Goal: Transaction & Acquisition: Book appointment/travel/reservation

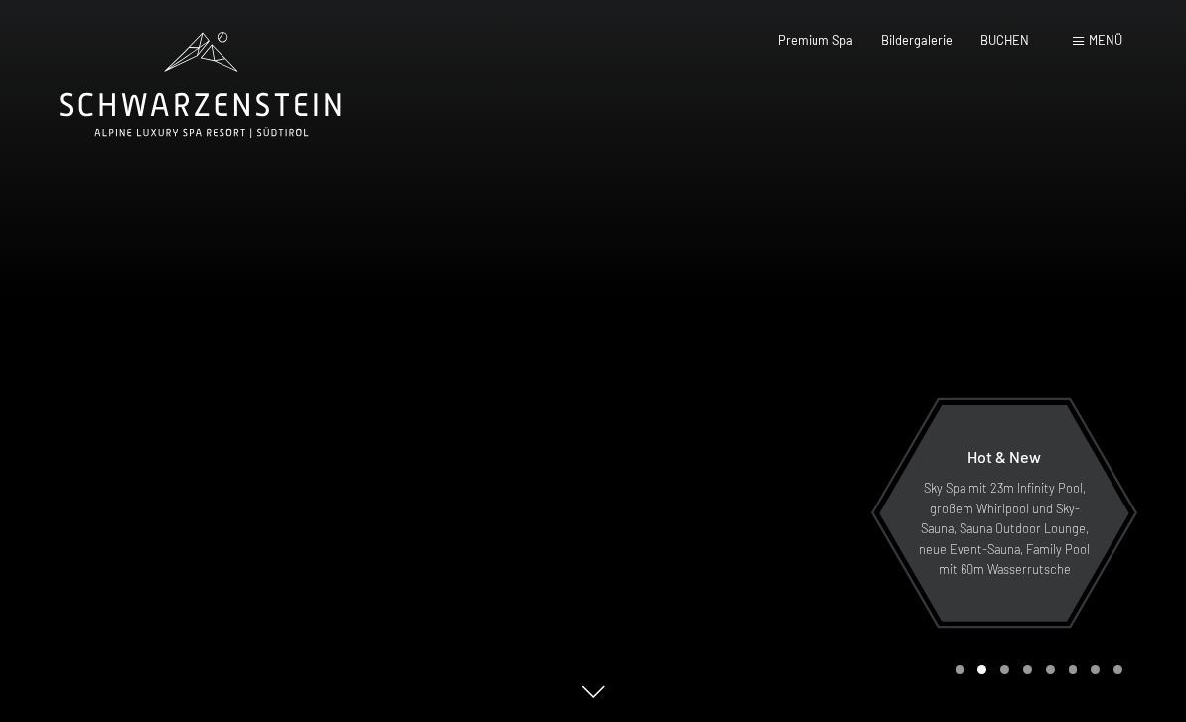
click at [993, 32] on div "Buchen Anfragen Premium Spa Bildergalerie BUCHEN Menü DE IT EN Gutschein Bilder…" at bounding box center [921, 41] width 401 height 18
click at [1082, 41] on span at bounding box center [1078, 41] width 11 height 9
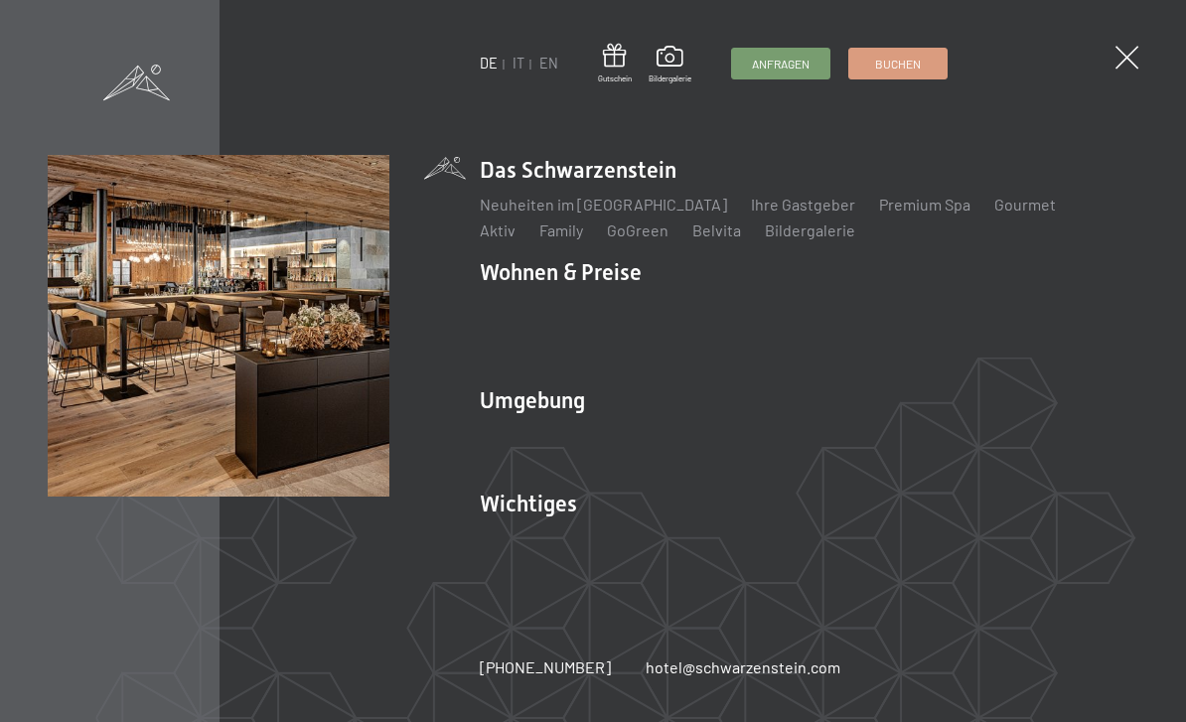
click at [871, 76] on link "Buchen" at bounding box center [898, 64] width 97 height 30
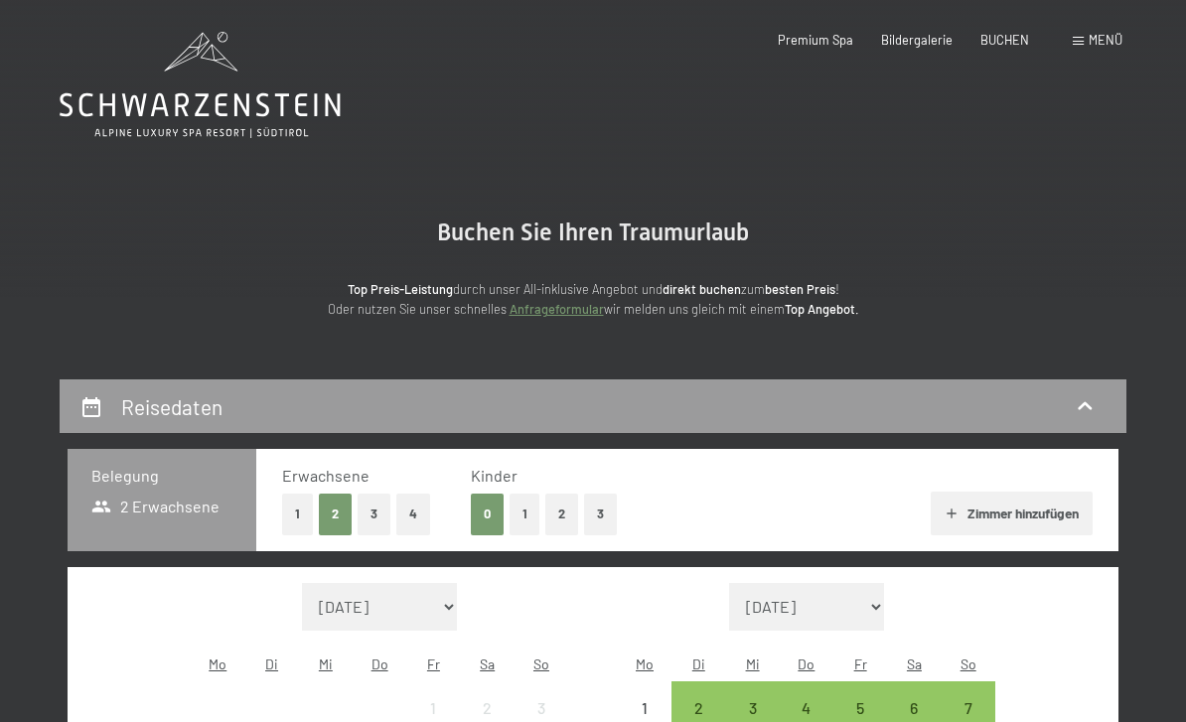
click at [370, 519] on button "3" at bounding box center [374, 514] width 33 height 41
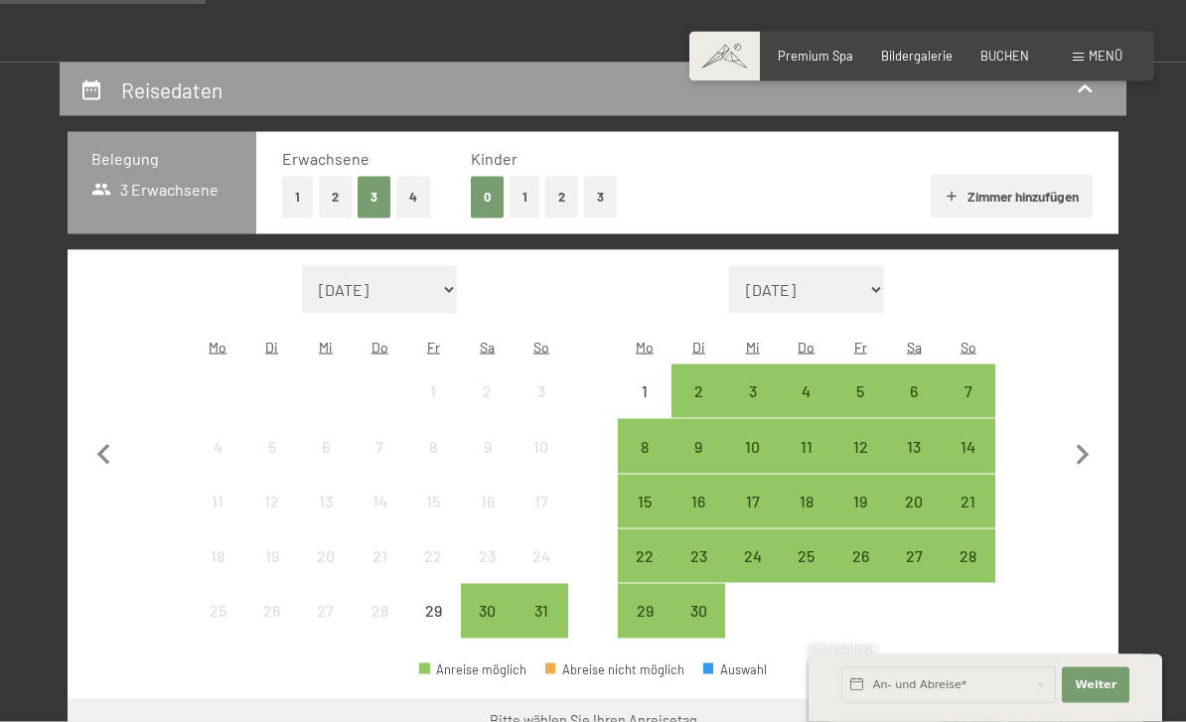
scroll to position [318, 0]
click at [856, 438] on div "12" at bounding box center [861, 463] width 50 height 50
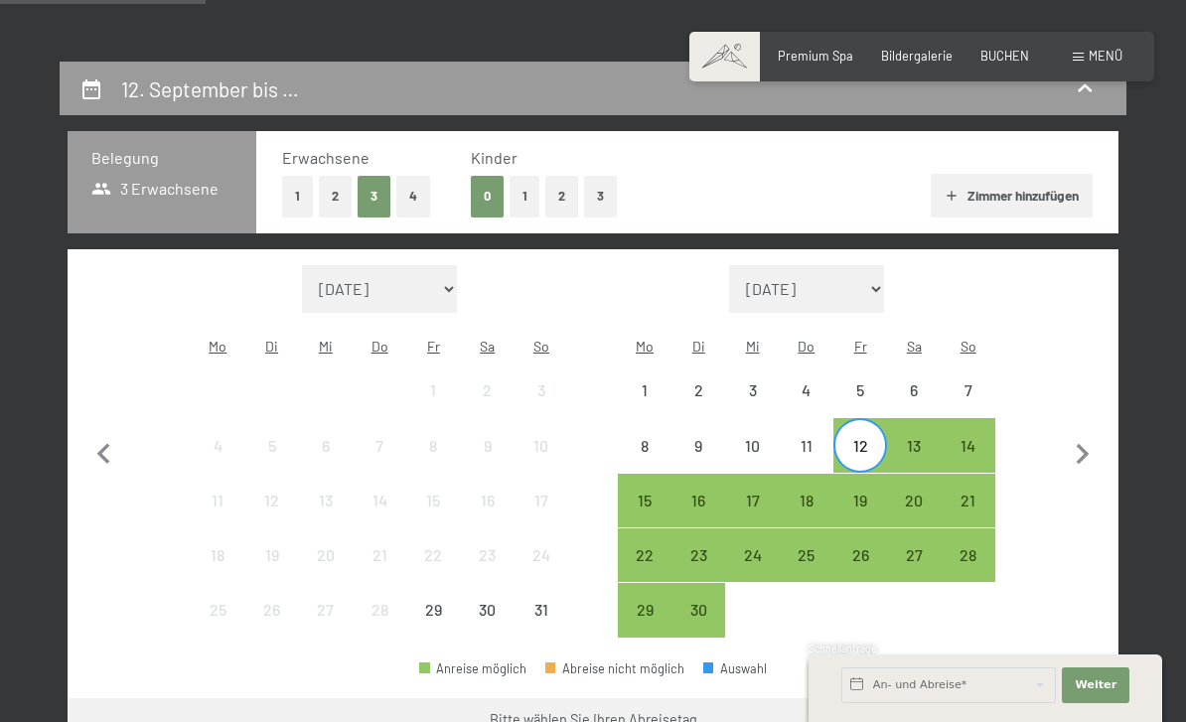
click at [963, 383] on div "7" at bounding box center [969, 408] width 50 height 50
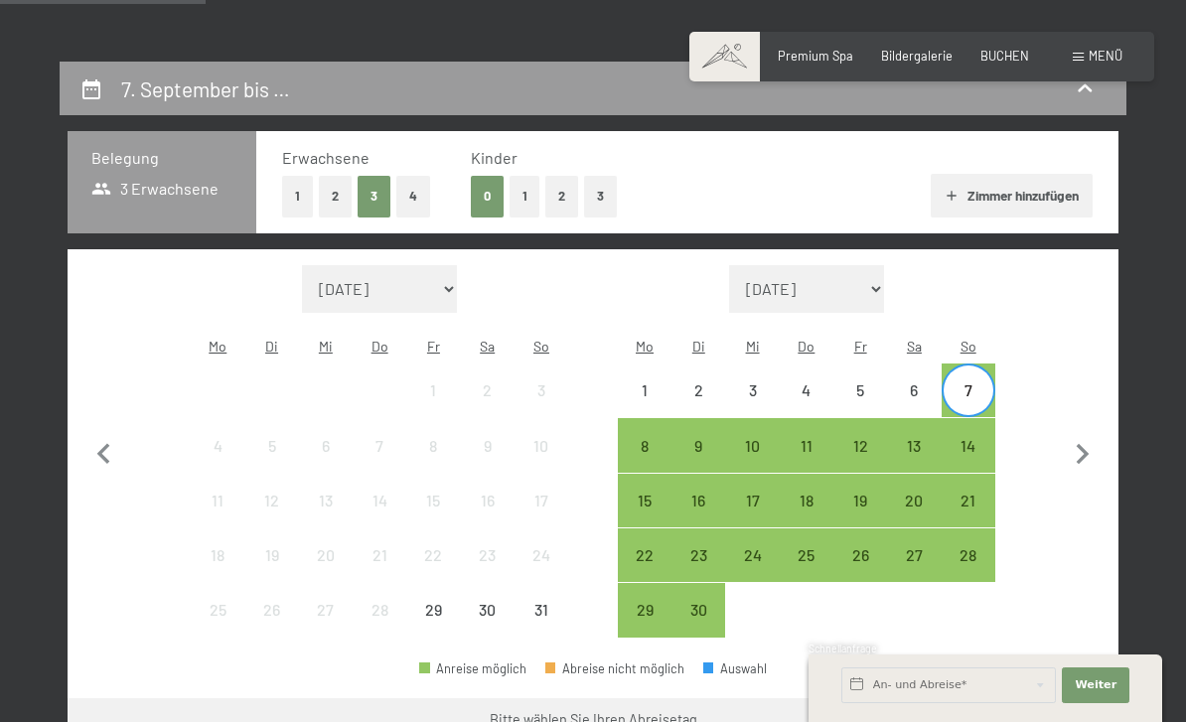
click at [819, 438] on div "11" at bounding box center [807, 463] width 50 height 50
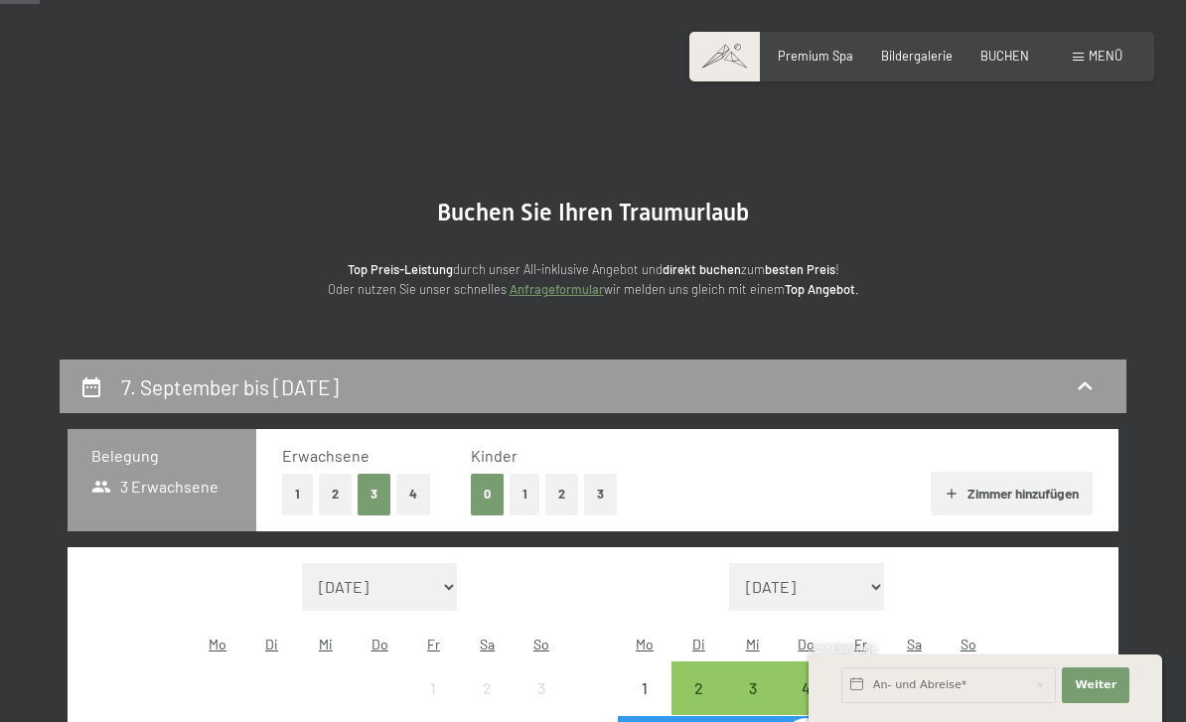
scroll to position [0, 0]
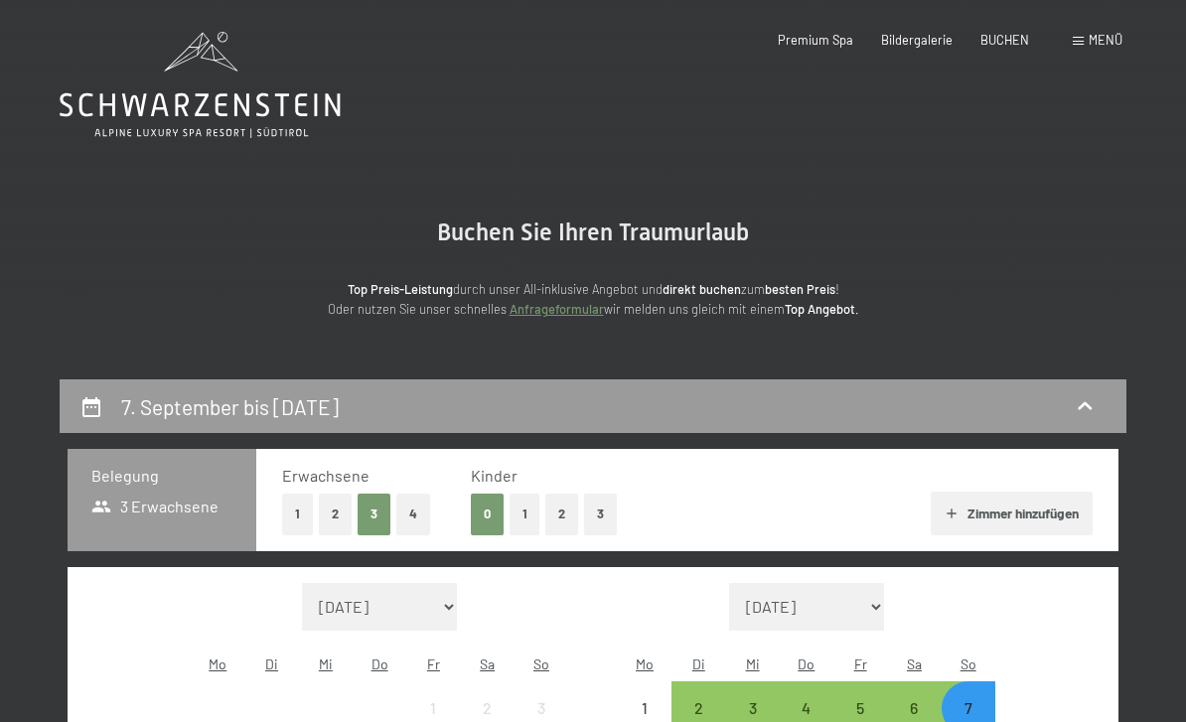
click at [123, 88] on icon at bounding box center [200, 85] width 281 height 106
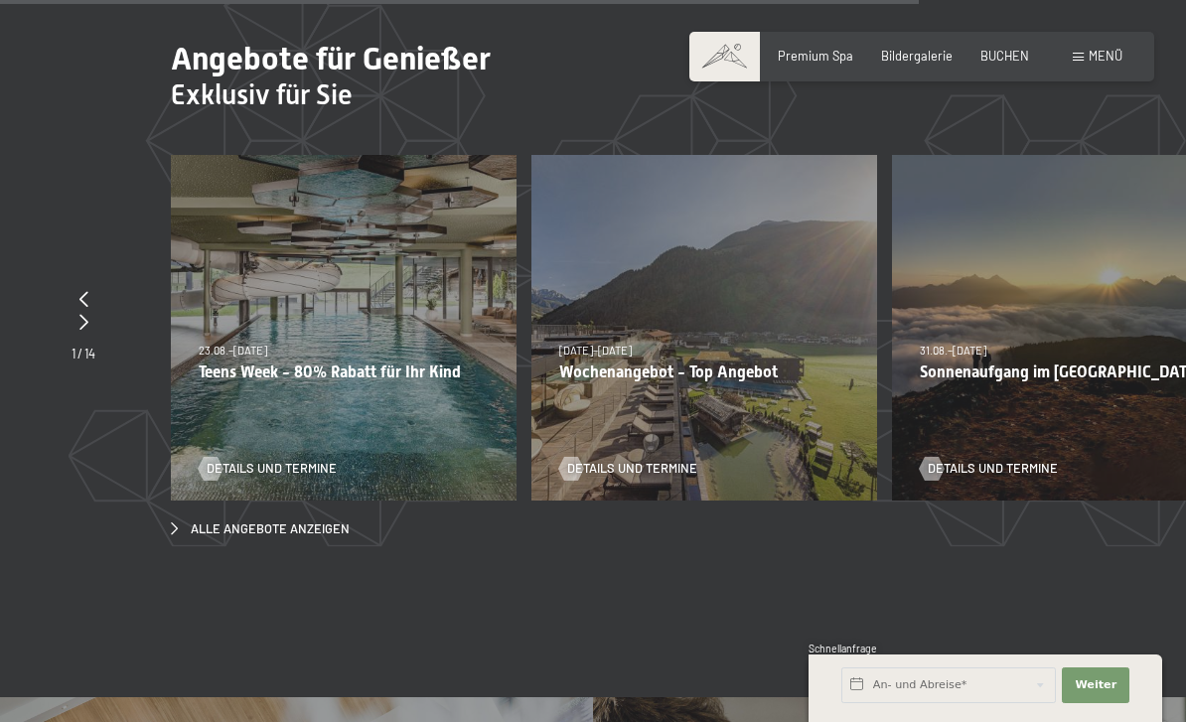
scroll to position [5514, 0]
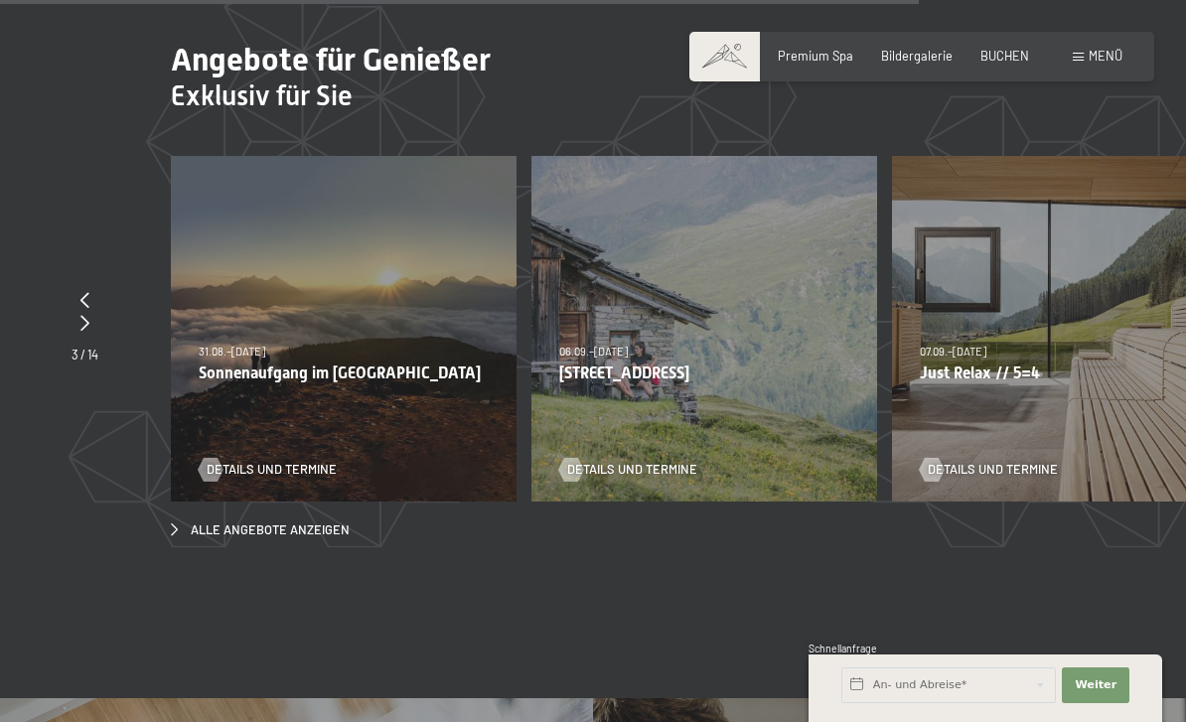
click at [215, 522] on span "Alle Angebote anzeigen" at bounding box center [270, 531] width 159 height 18
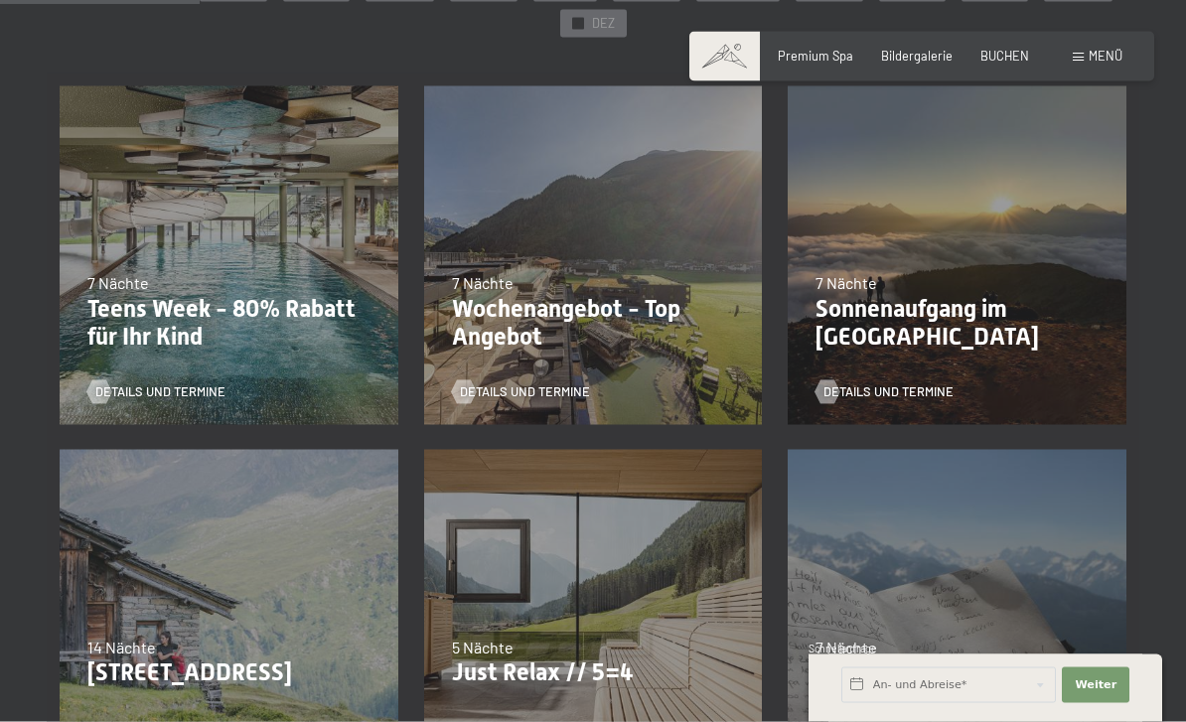
scroll to position [459, 0]
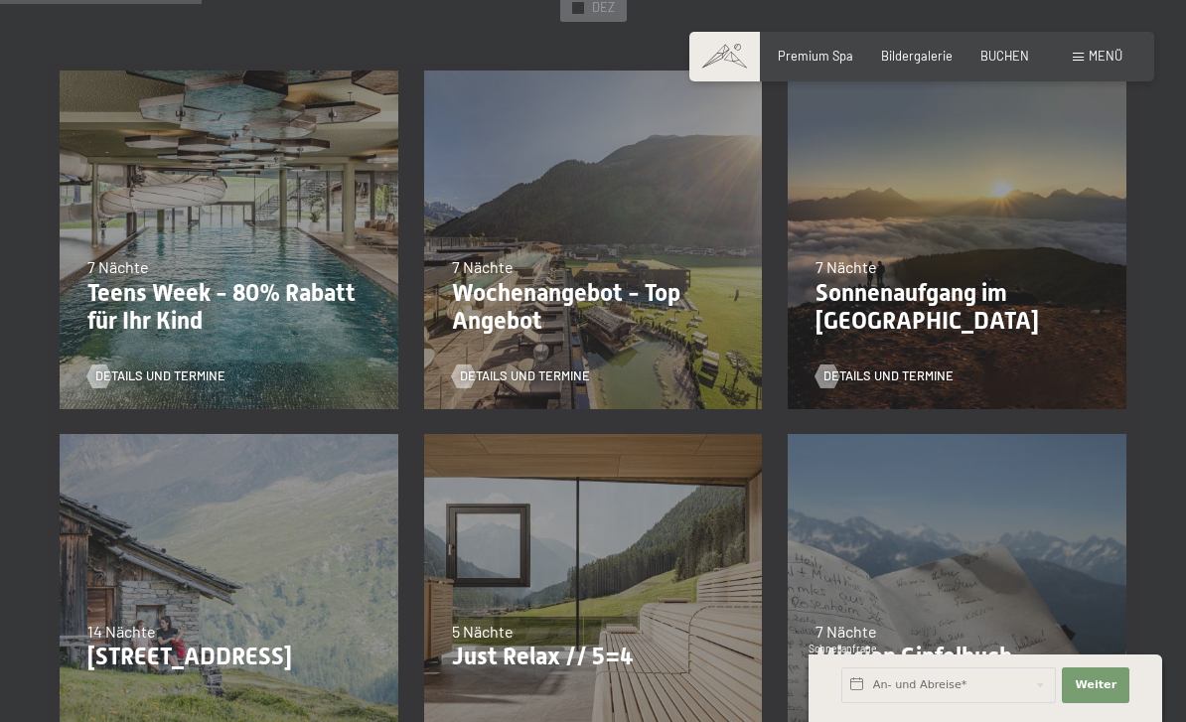
click at [478, 615] on div "07.09.–03.10.2025 21.12.–26.12.2025 11.01.–23.01.2026 08.03.–27.03.2026 08.11.–…" at bounding box center [593, 603] width 365 height 365
click at [516, 659] on p "Just Relax // 5=4" at bounding box center [593, 657] width 283 height 29
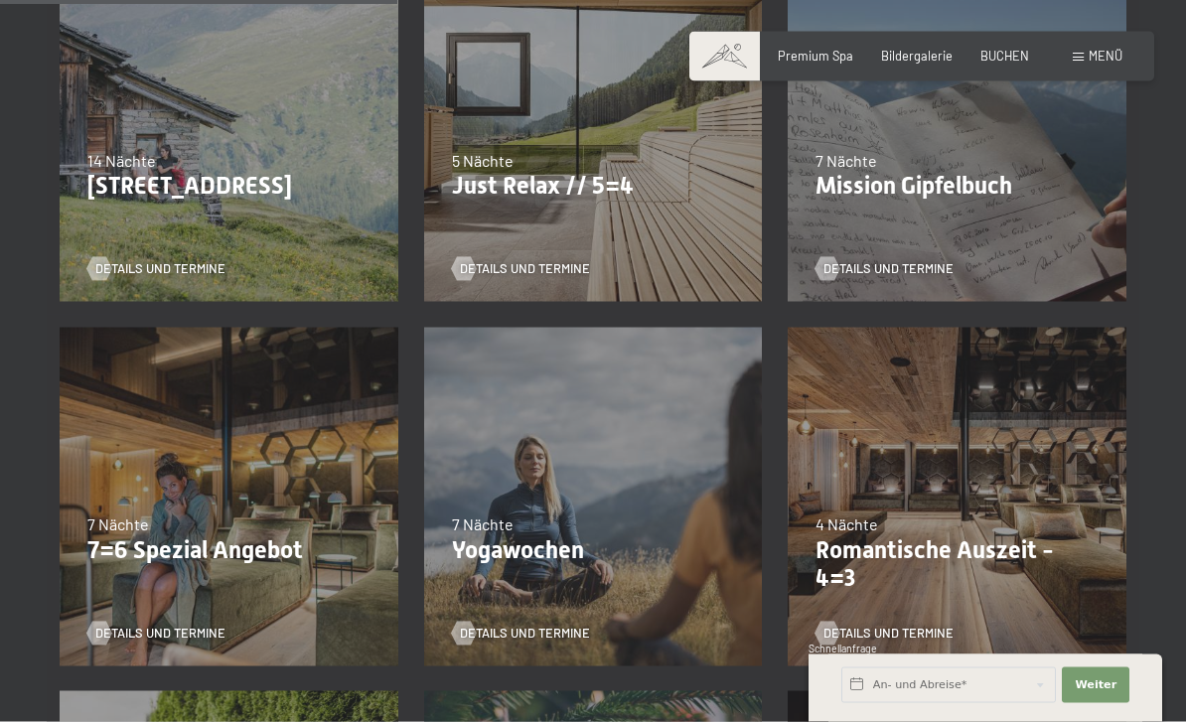
scroll to position [982, 0]
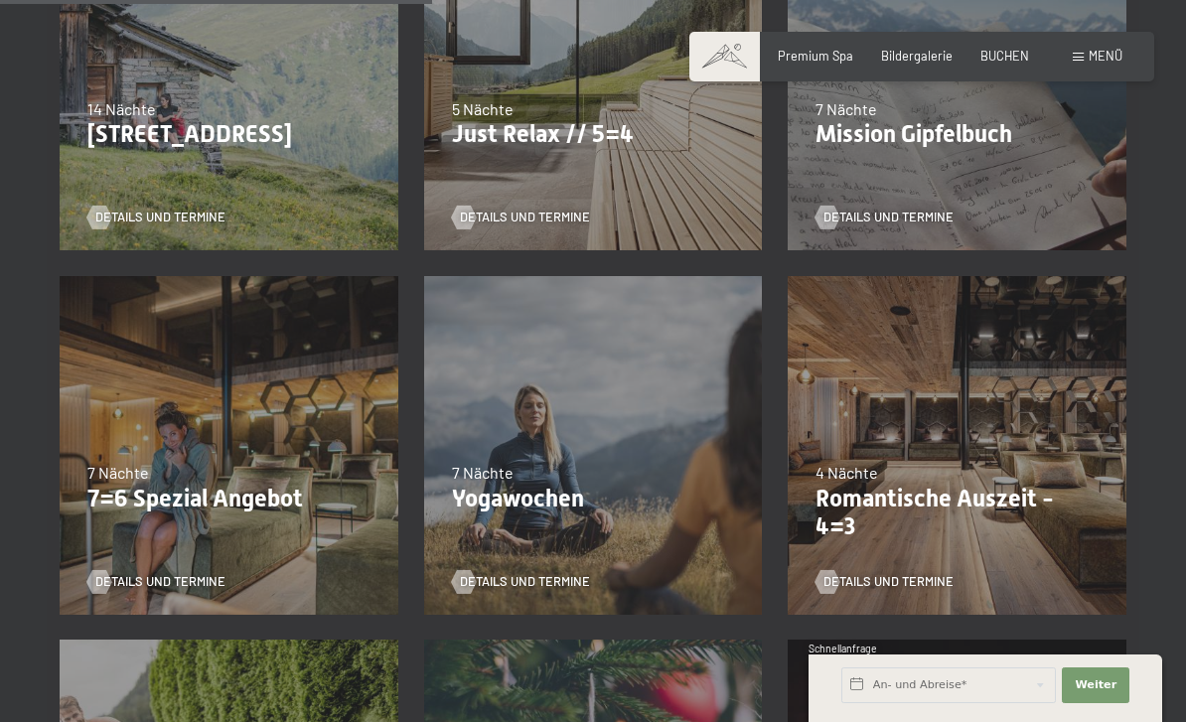
click at [491, 212] on span "Details und Termine" at bounding box center [525, 218] width 130 height 18
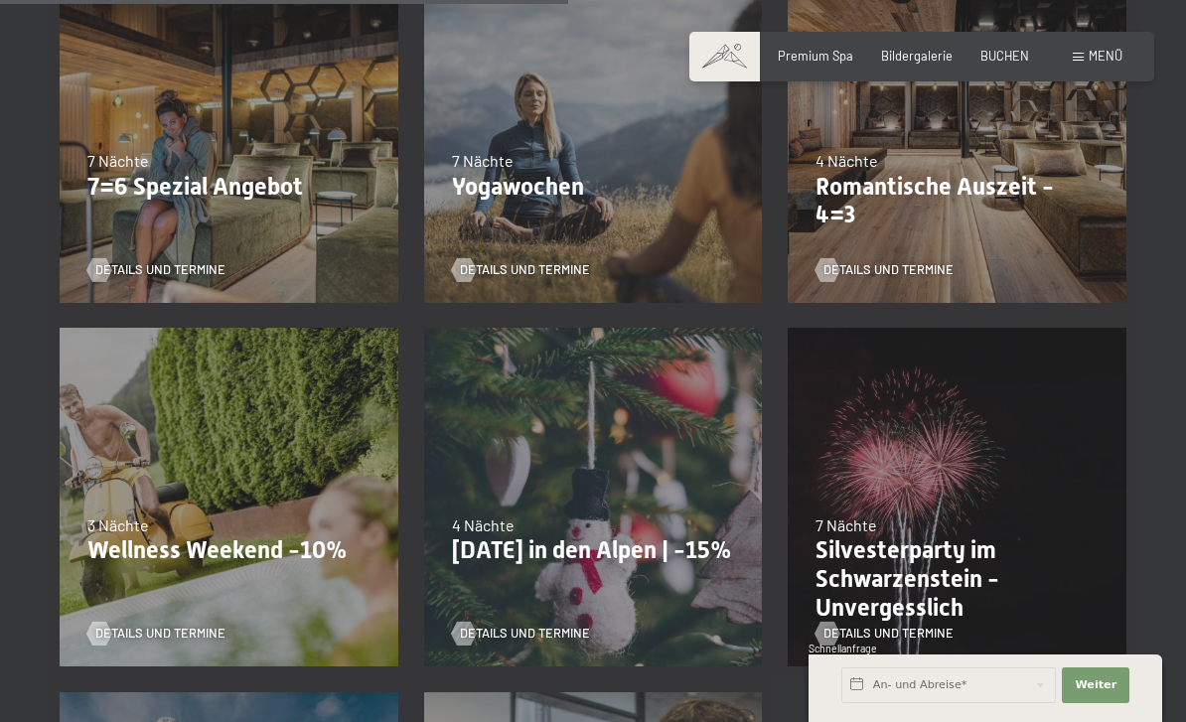
scroll to position [1292, 0]
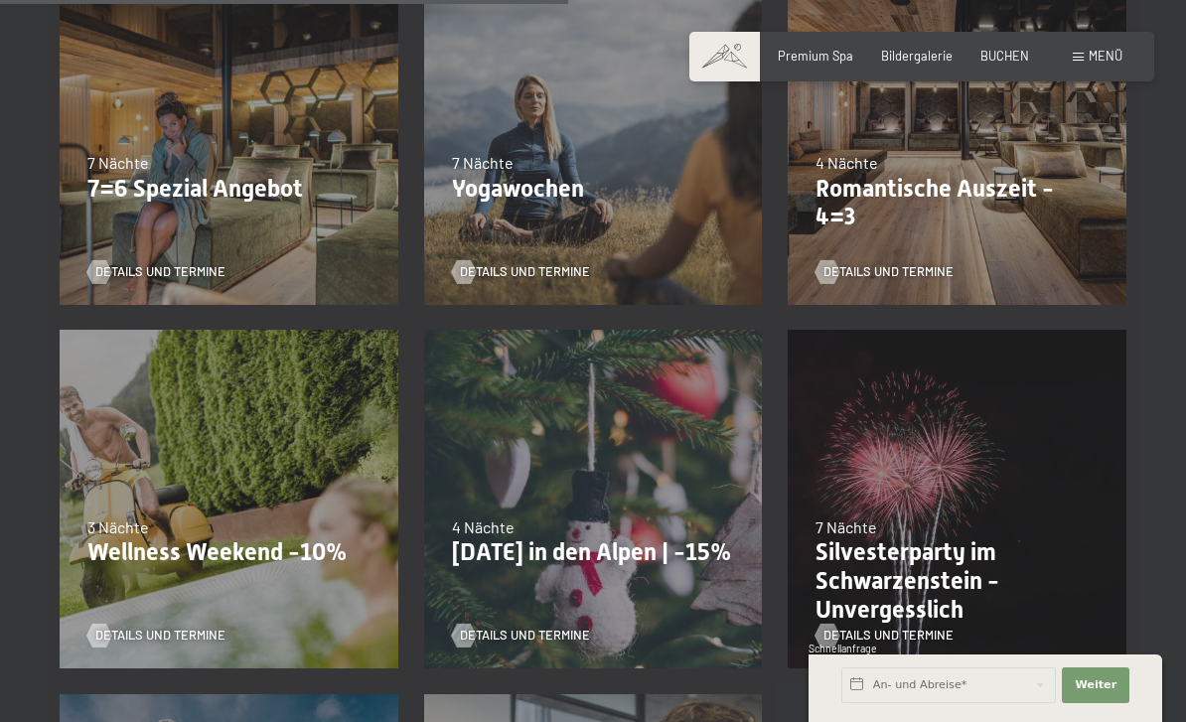
click at [508, 276] on span "Details und Termine" at bounding box center [525, 272] width 130 height 18
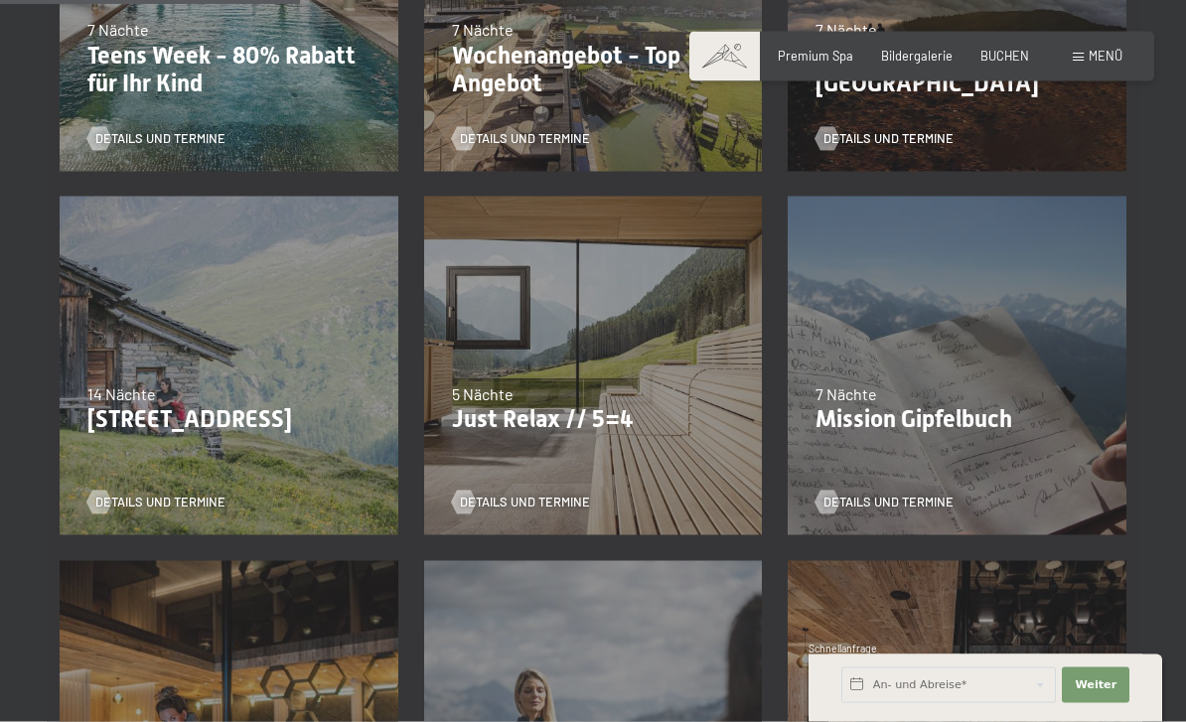
scroll to position [786, 0]
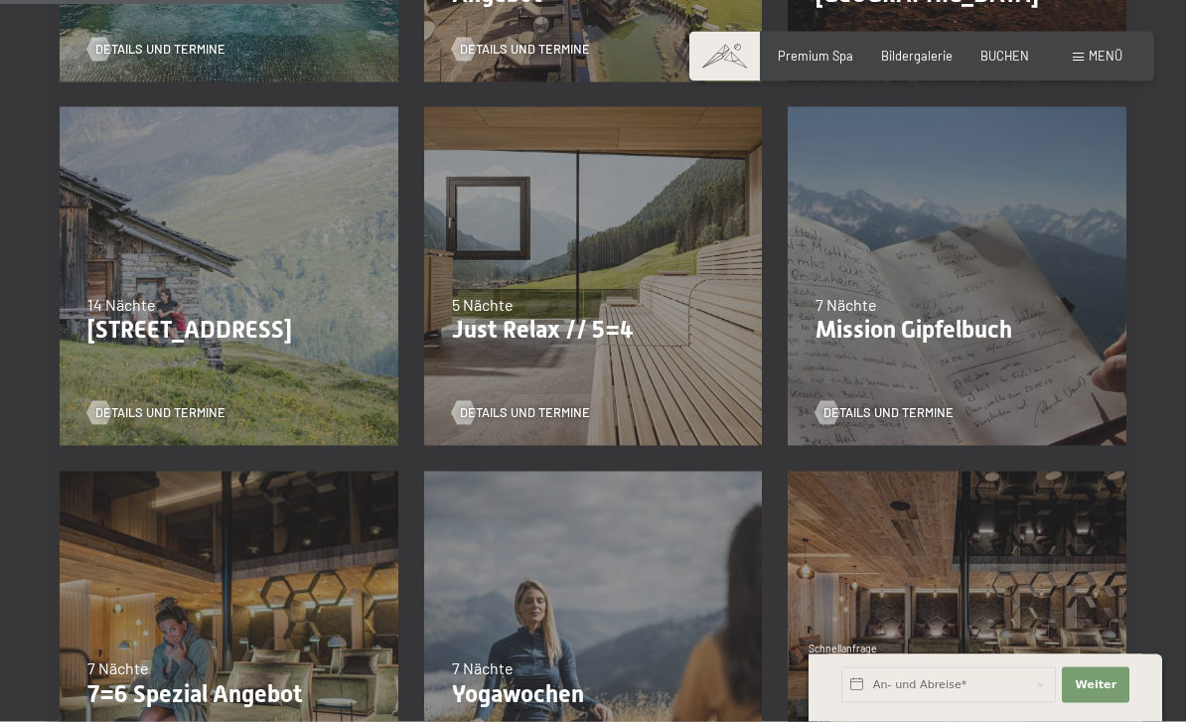
click at [510, 298] on span "5 Nächte" at bounding box center [483, 304] width 62 height 19
click at [522, 404] on span "Details und Termine" at bounding box center [525, 412] width 130 height 18
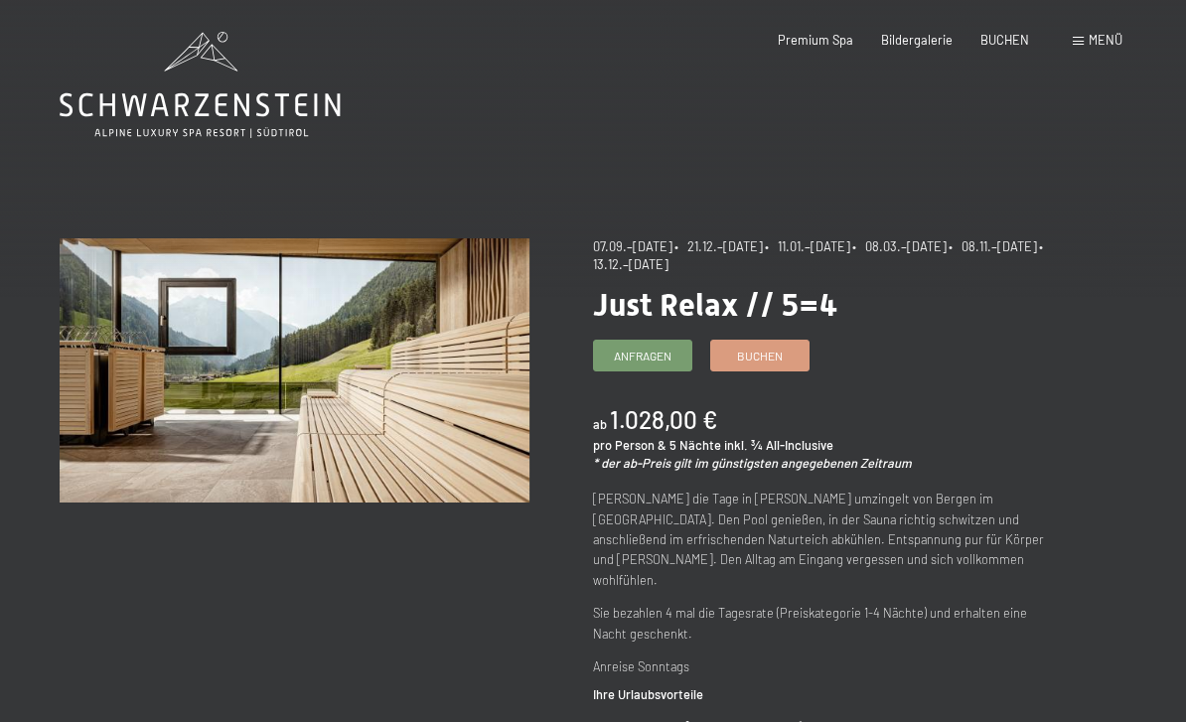
click at [634, 342] on link "Anfragen" at bounding box center [642, 356] width 97 height 30
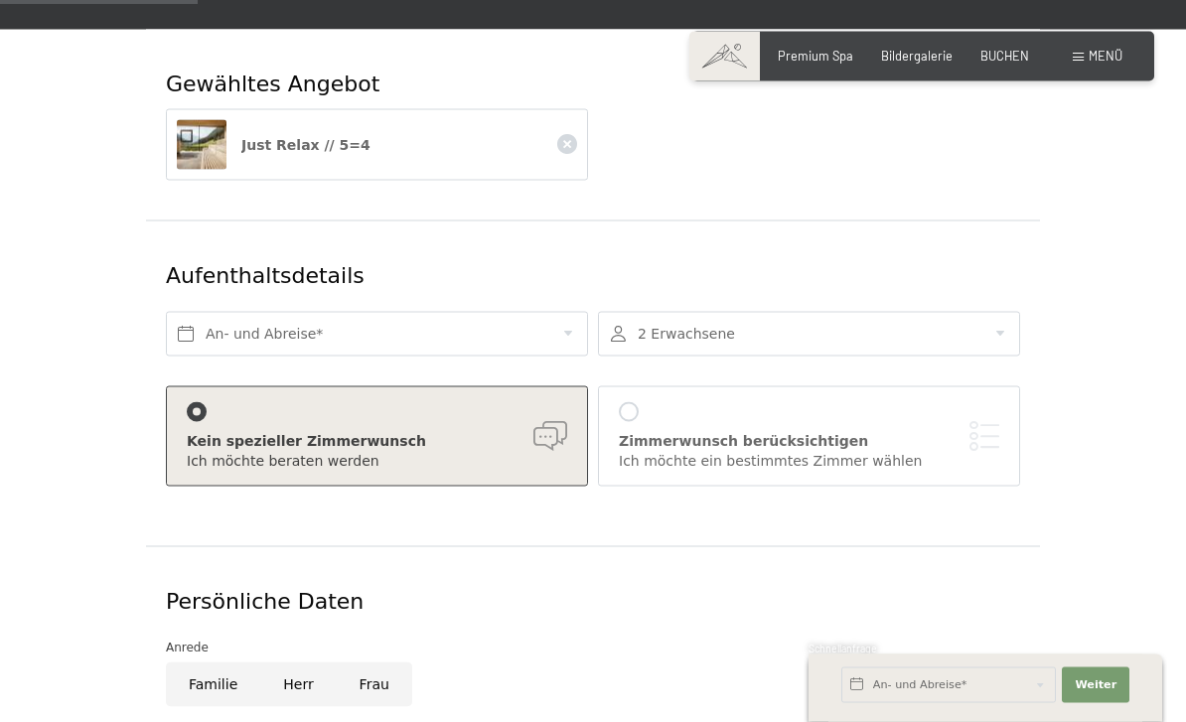
scroll to position [287, 0]
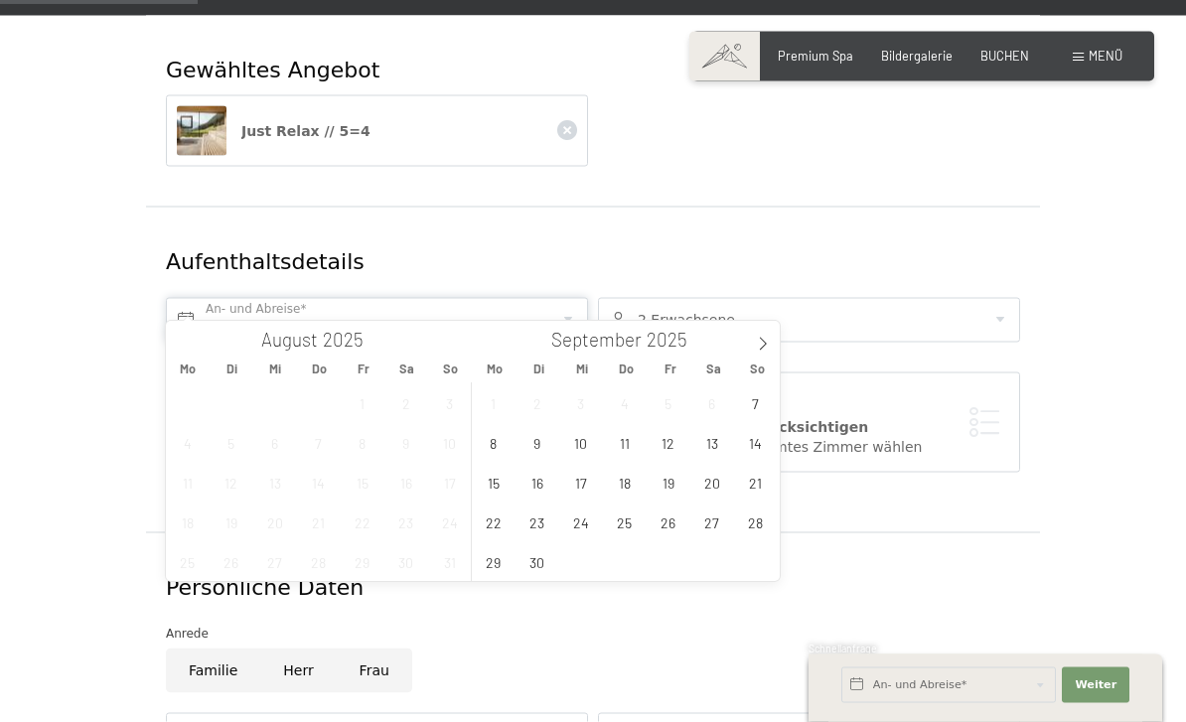
scroll to position [288, 0]
click at [745, 414] on span "7" at bounding box center [755, 403] width 39 height 39
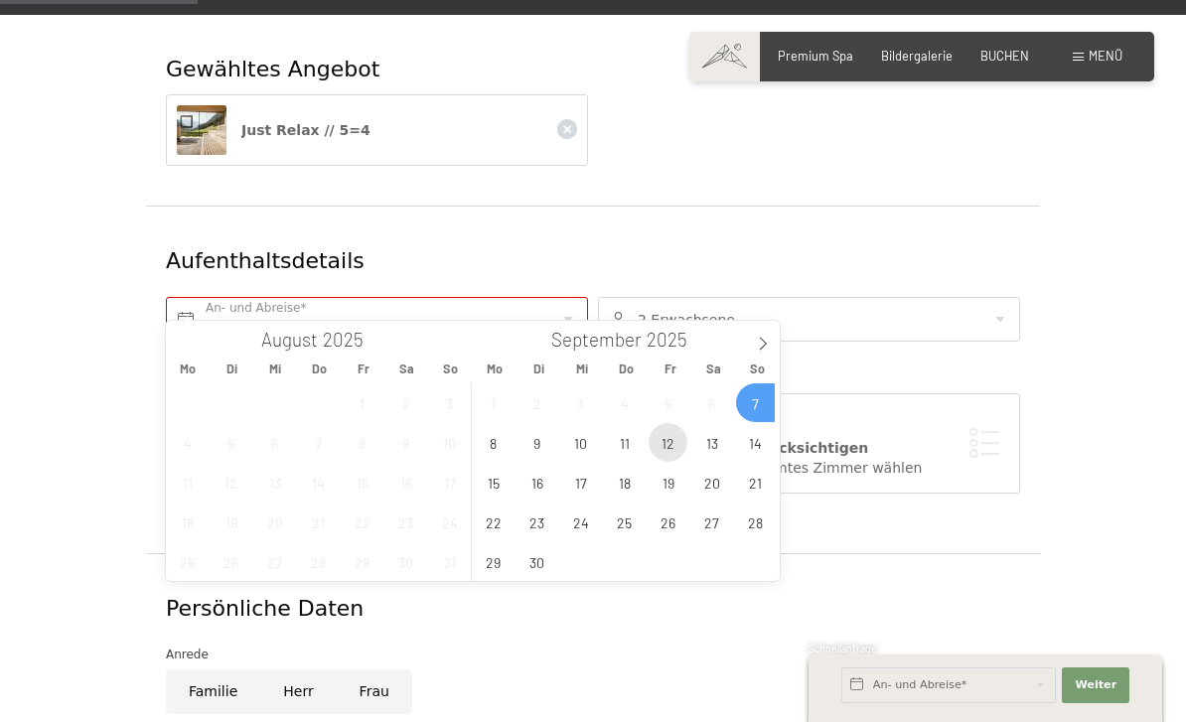
click at [662, 445] on span "12" at bounding box center [668, 442] width 39 height 39
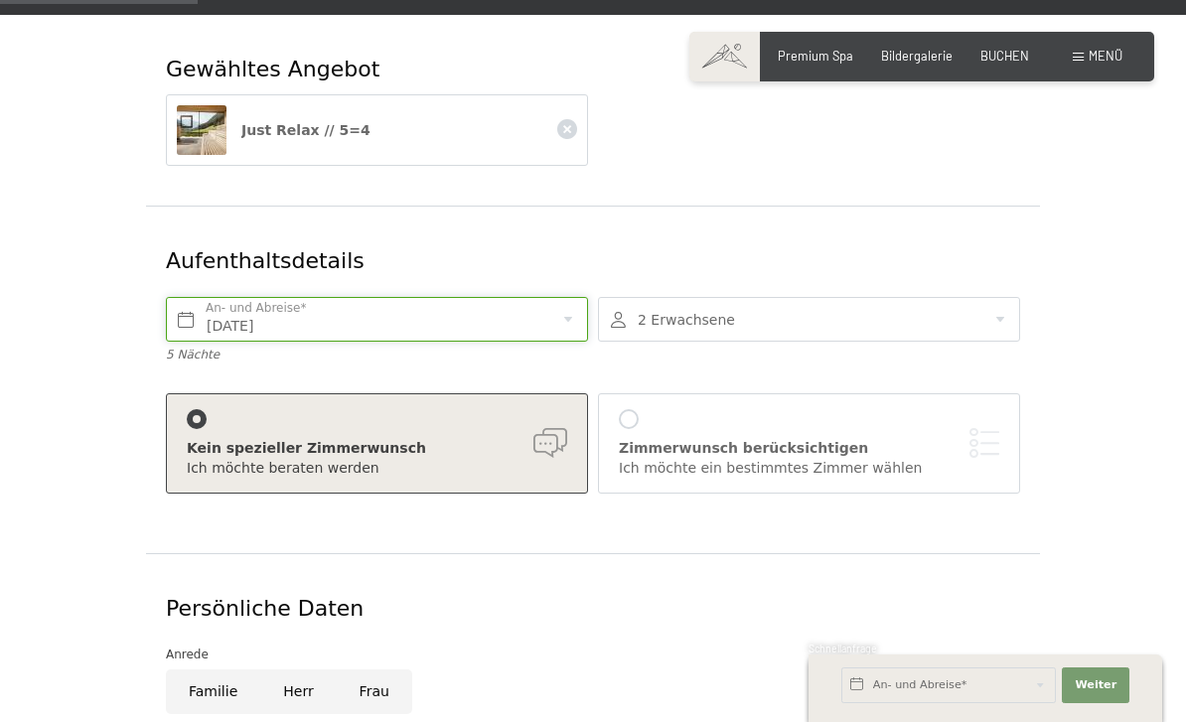
type input "So. 07.09.2025 - Fr. 12.09.2025"
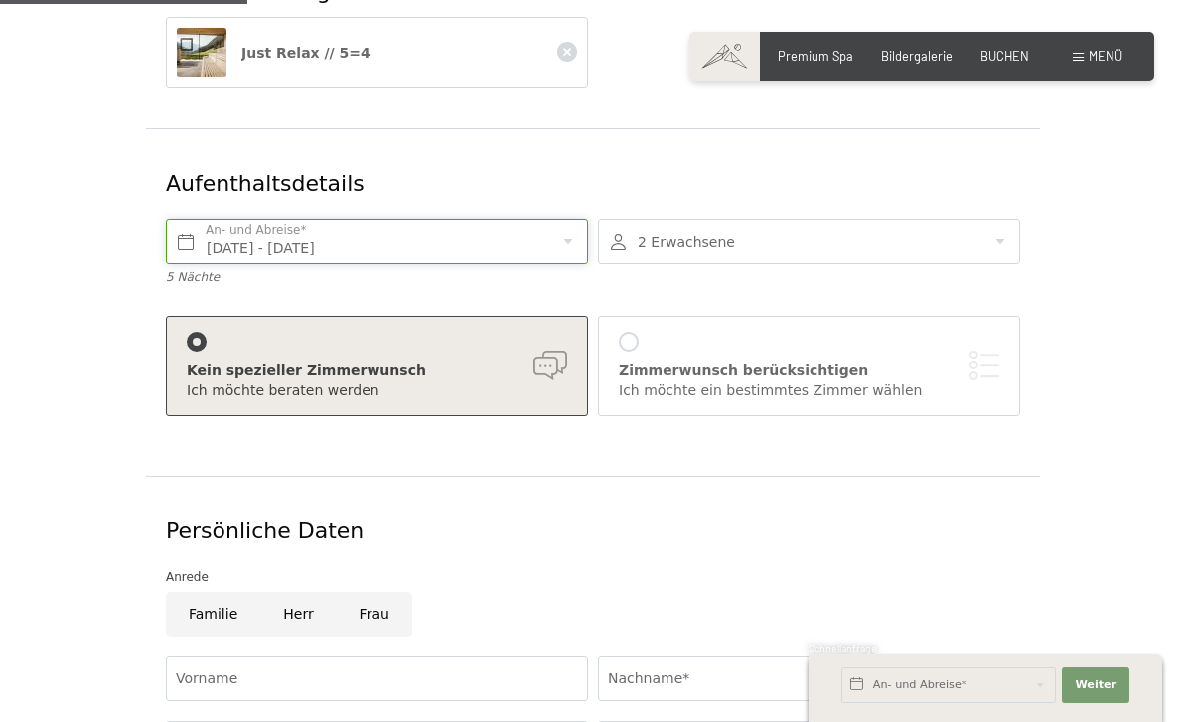
scroll to position [365, 0]
click at [664, 336] on div "Zimmerwunsch berücksichtigen Ich möchte ein bestimmtes Zimmer wählen" at bounding box center [809, 367] width 381 height 69
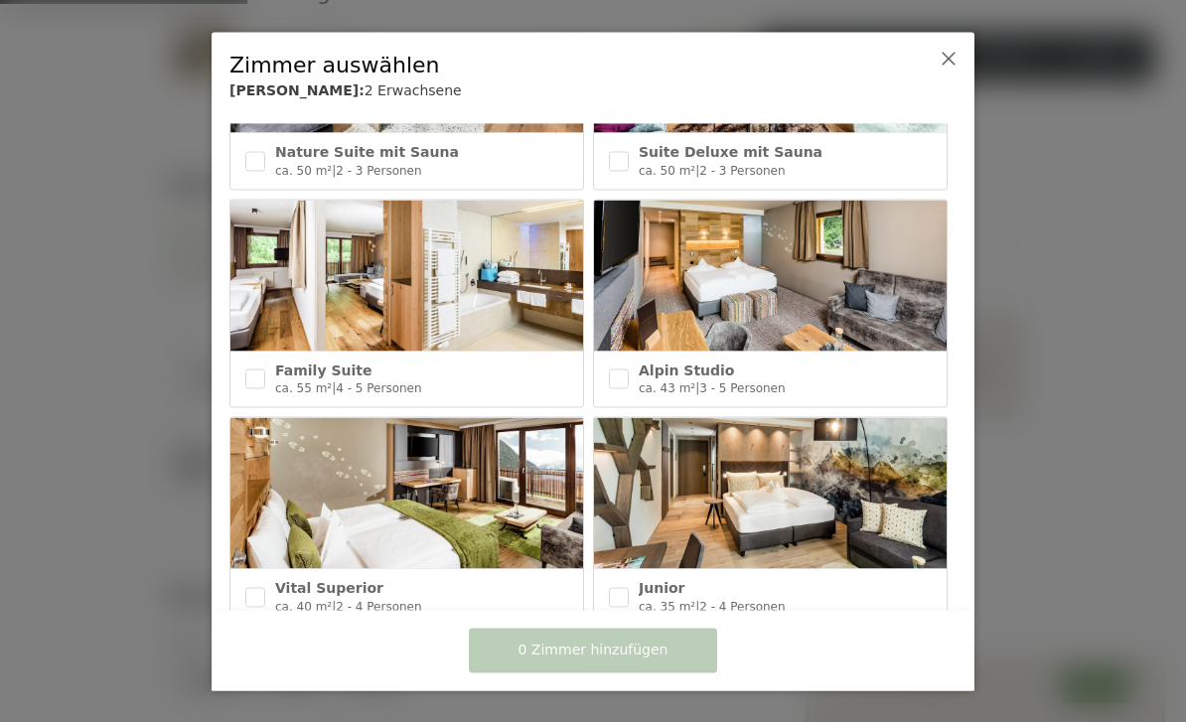
scroll to position [678, 0]
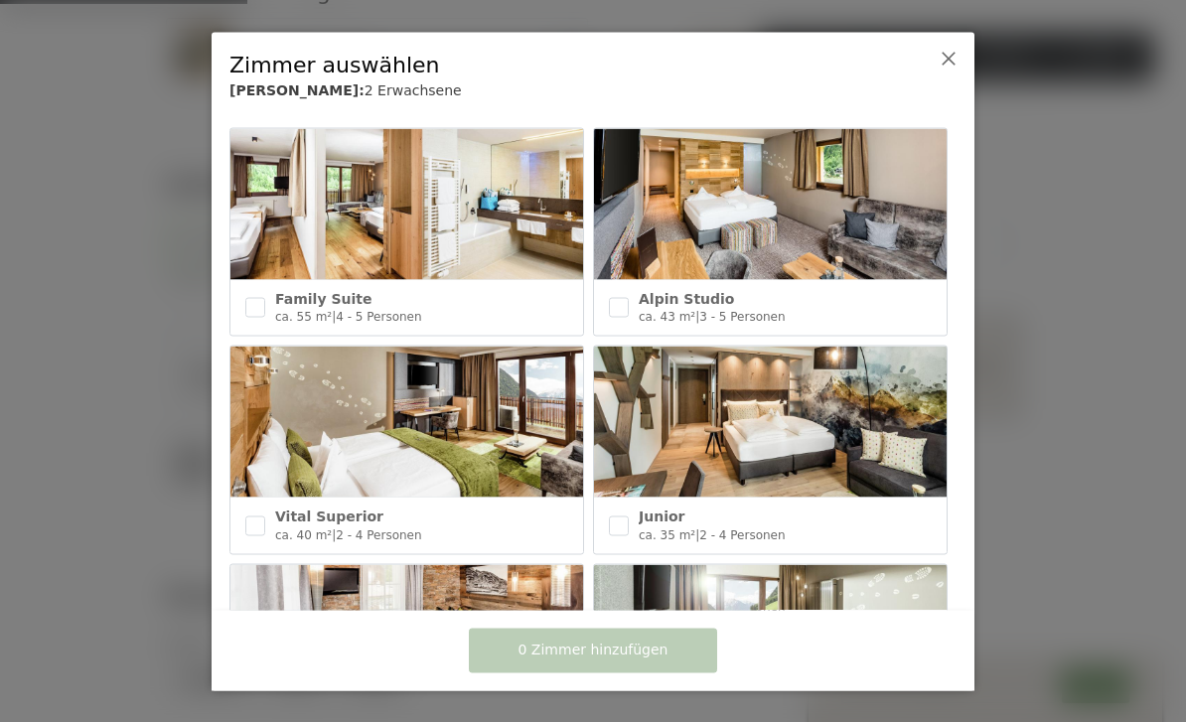
click at [666, 246] on img at bounding box center [770, 203] width 353 height 151
checkbox input "true"
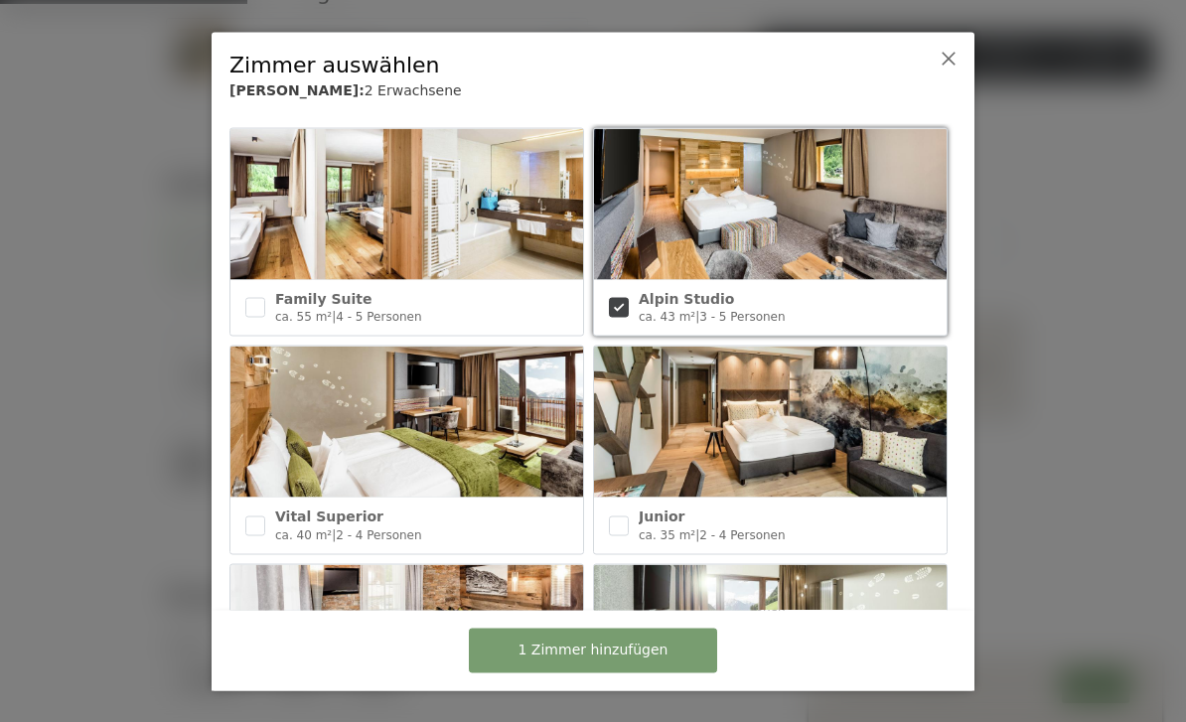
click at [509, 673] on button "1 Zimmer hinzufügen" at bounding box center [593, 650] width 248 height 45
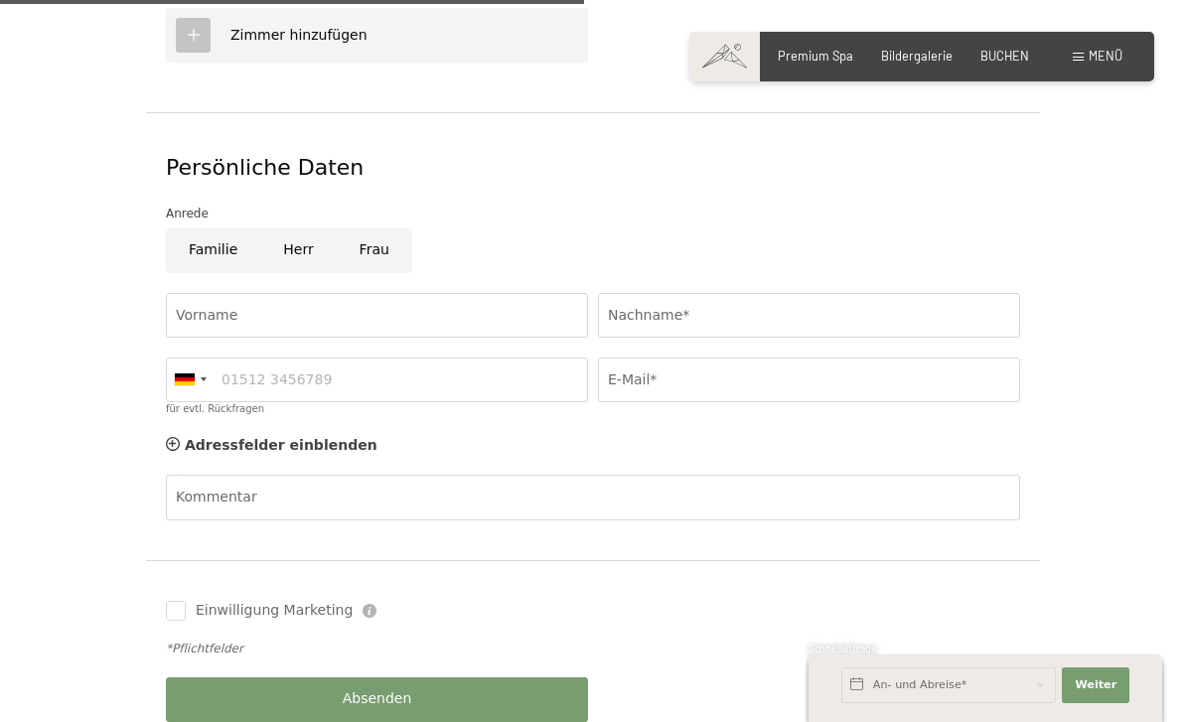
scroll to position [1071, 0]
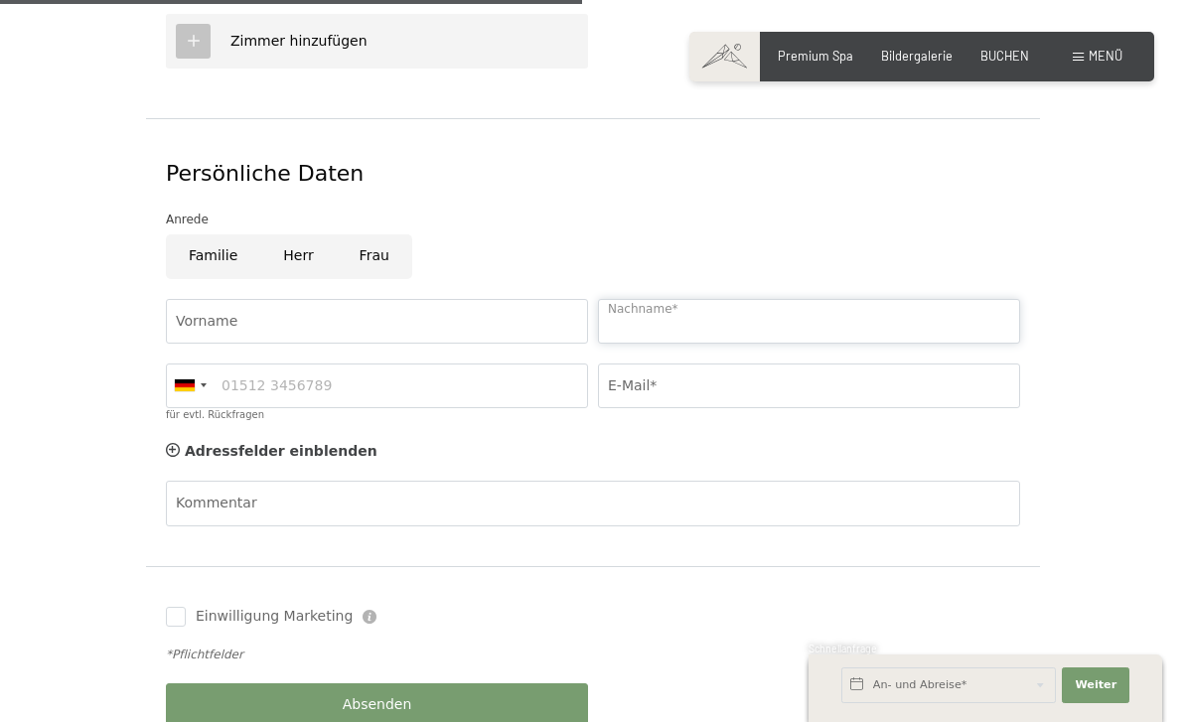
click at [656, 308] on input "Nachname*" at bounding box center [809, 321] width 422 height 45
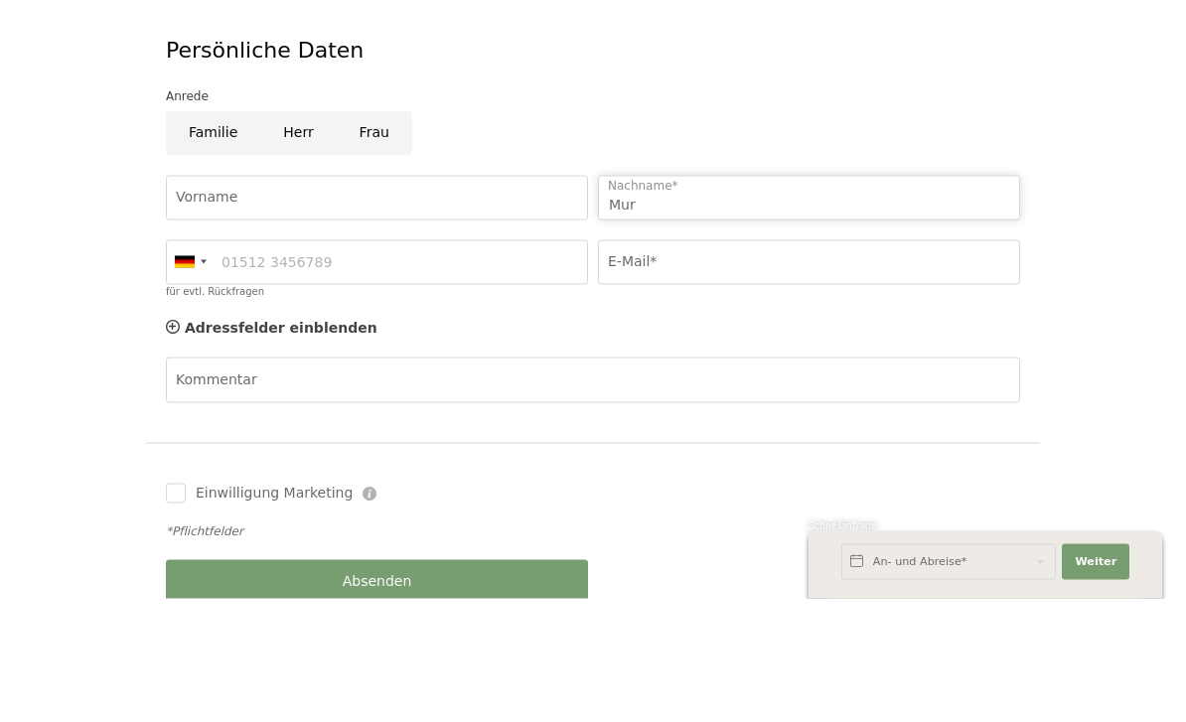
type input "Mur"
click at [640, 364] on input "E-Mail*" at bounding box center [809, 386] width 422 height 45
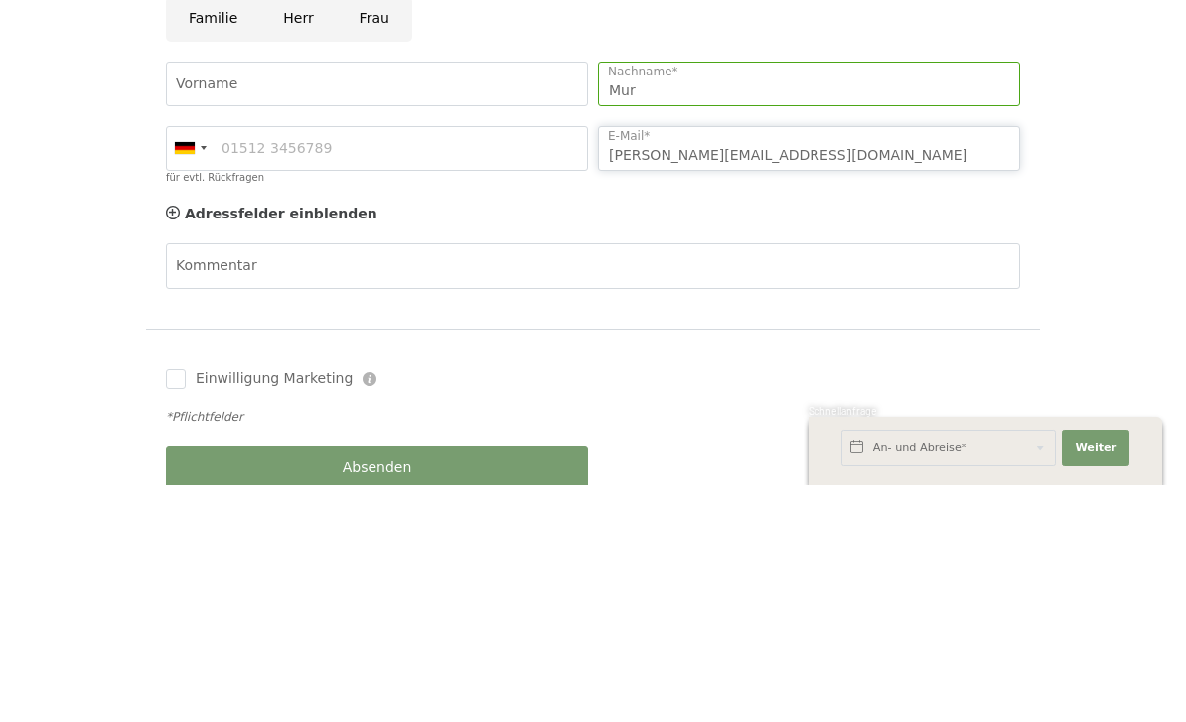
type input "Anna.mur@hotmail.com"
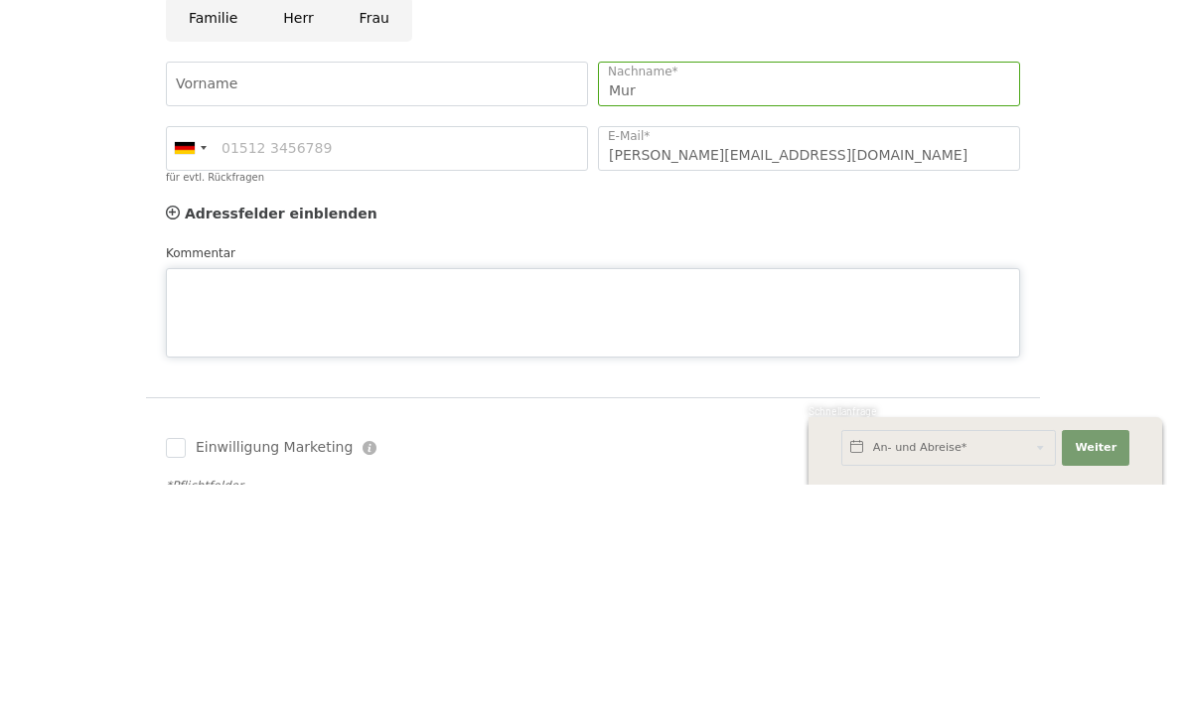
click at [205, 506] on textarea "Kommentar" at bounding box center [593, 550] width 854 height 89
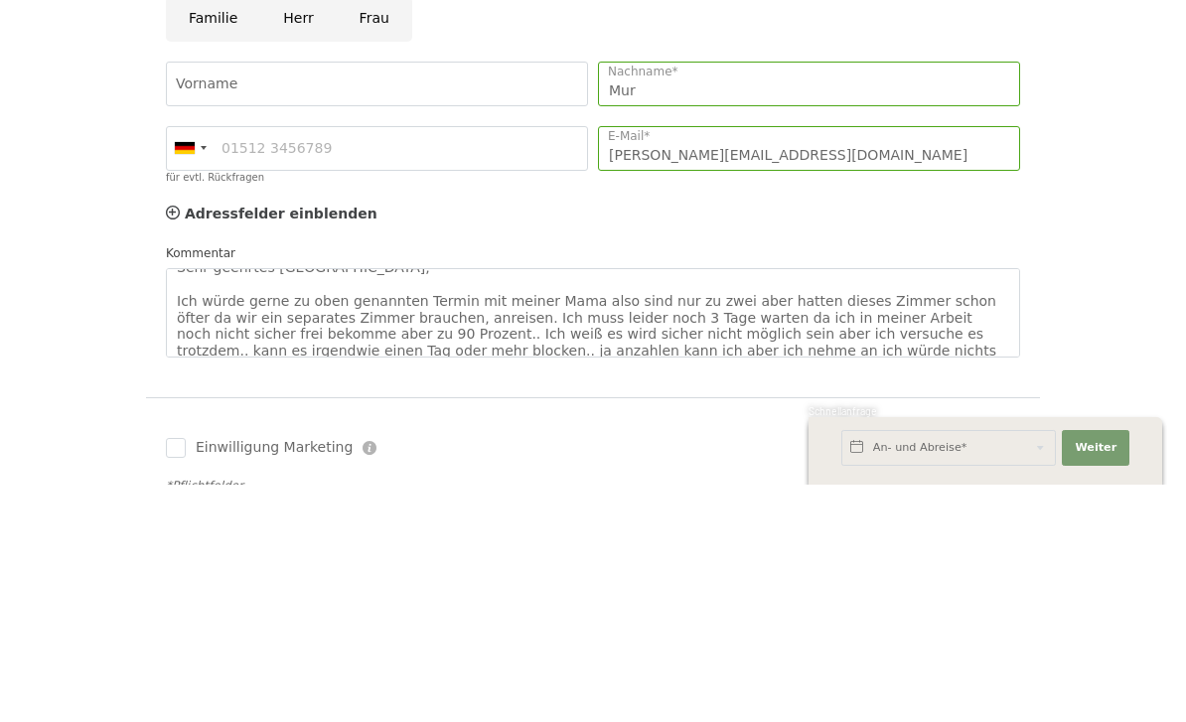
scroll to position [1309, 0]
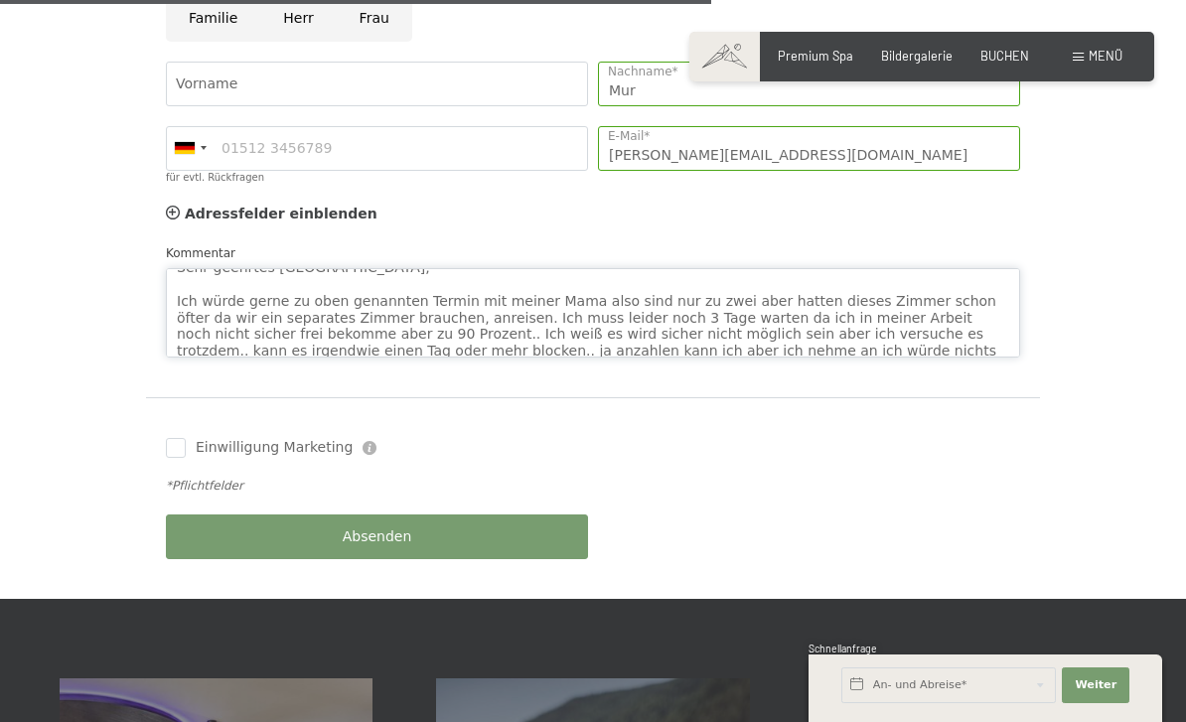
type textarea "Sehr geehrtes Hotel Schwarzenstein, Ich würde gerne zu oben genannten Termin mi…"
click at [209, 528] on div "Absenden" at bounding box center [377, 537] width 432 height 65
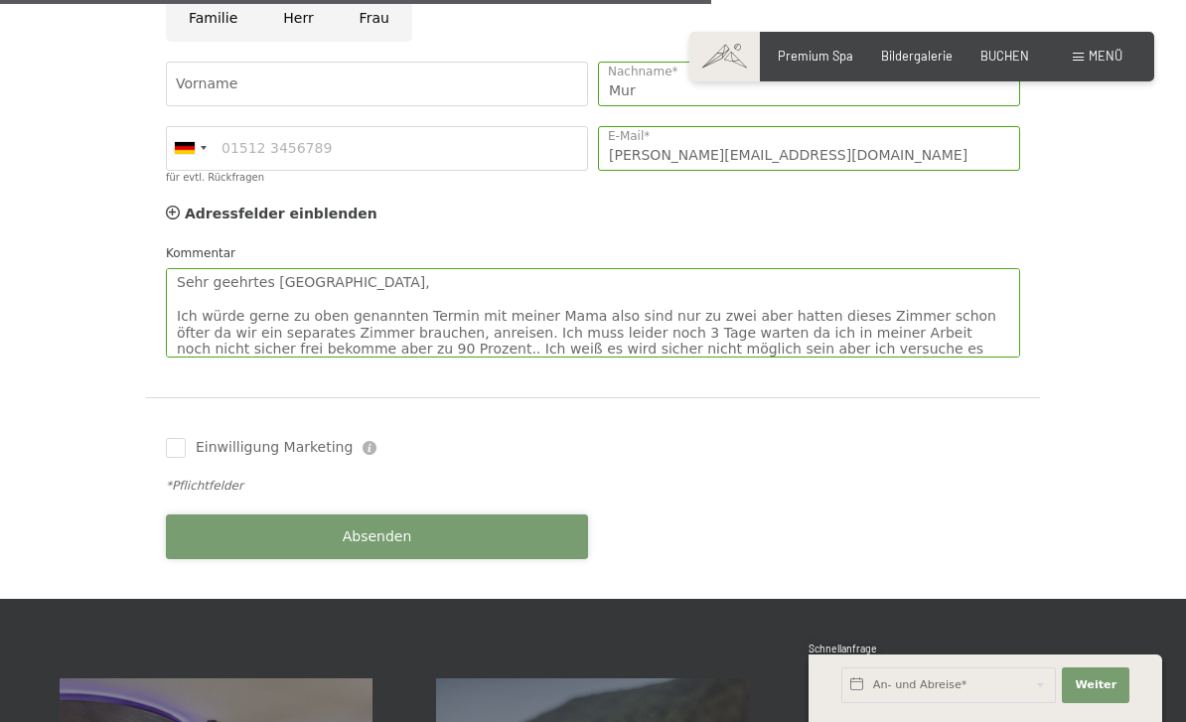
scroll to position [0, 0]
click at [174, 288] on textarea "Sehr geehrtes Hotel Schwarzenstein, Ich würde gerne zu oben genannten Termin mi…" at bounding box center [593, 312] width 854 height 89
click at [208, 288] on textarea "Sehr geehrtes Hotel Schwarzenstein, Ich würde gerne zu oben genannten Termin mi…" at bounding box center [593, 312] width 854 height 89
click at [218, 298] on textarea "Sehr geehrtes Hotel Schwarzenstein, Ich würde gerne zu oben genannten Termin mi…" at bounding box center [593, 312] width 854 height 89
click at [214, 293] on textarea "Sehr geehrtes Hotel Schwarzenstein, Ich würde gerne zu oben genannten Termin mi…" at bounding box center [593, 312] width 854 height 89
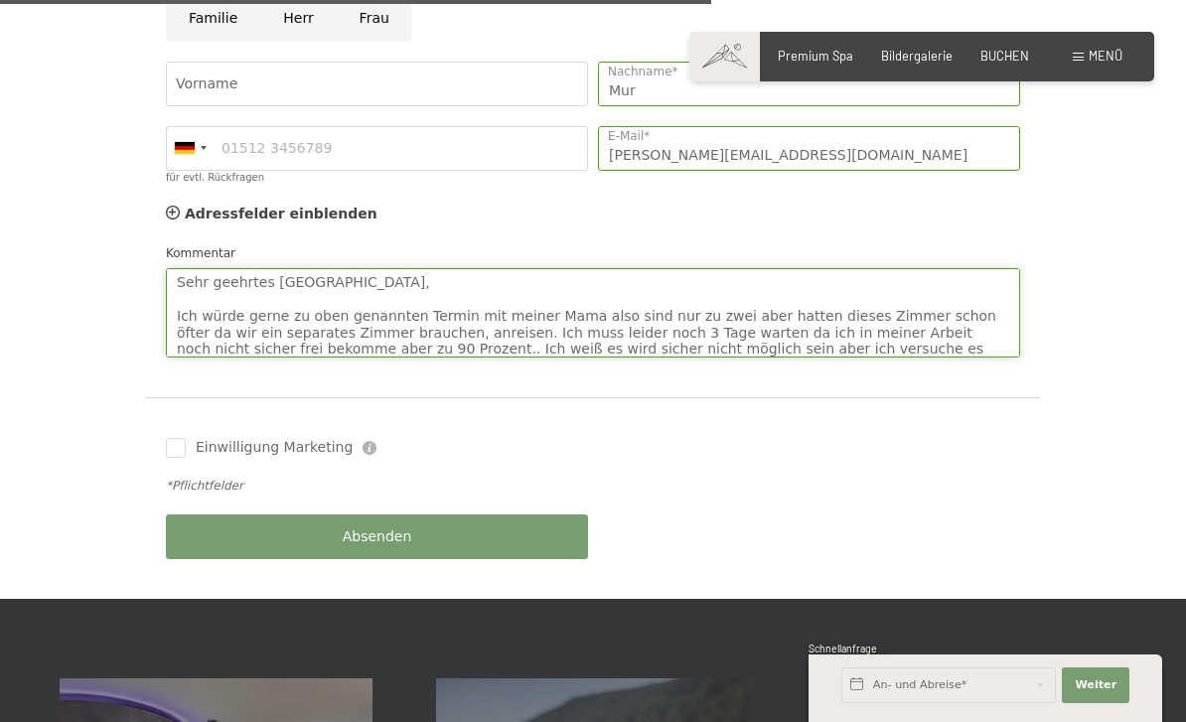
click at [357, 309] on textarea "Sehr geehrtes Hotel Schwarzenstein, Ich würde gerne zu oben genannten Termin mi…" at bounding box center [593, 312] width 854 height 89
click at [324, 303] on textarea "Sehr geehrtes Hotel Schwarzenstein, Ich würde gerne zu oben genannten Termin mi…" at bounding box center [593, 312] width 854 height 89
click at [262, 296] on textarea "Sehr geehrtes Hotel Schwarzenstein, Ich würde gerne zu oben genannten Termin mi…" at bounding box center [593, 312] width 854 height 89
click at [232, 298] on textarea "Sehr geehrtes Hotel Schwarzenstein, Ich würde gerne zu oben genannten Termin mi…" at bounding box center [593, 312] width 854 height 89
click at [228, 287] on textarea "Sehr geehrtes Hotel Schwarzenstein, Ich würde gerne zu oben genannten Termin mi…" at bounding box center [593, 312] width 854 height 89
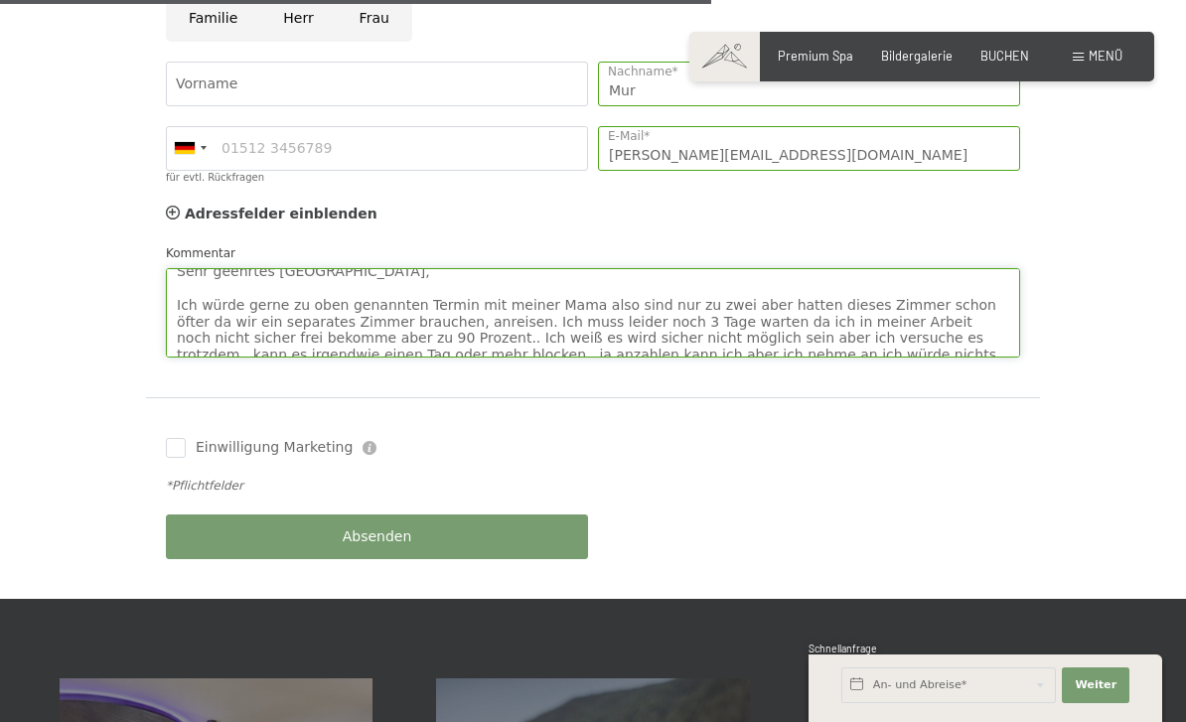
scroll to position [18, 0]
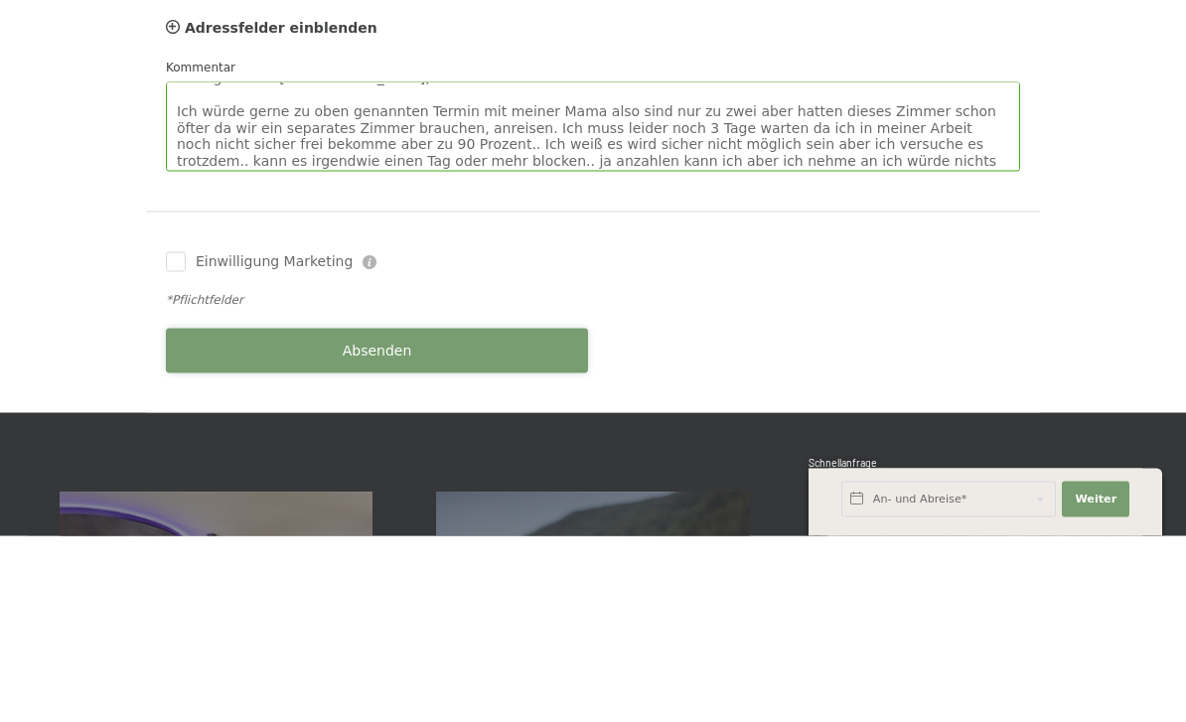
click at [227, 515] on button "Absenden" at bounding box center [377, 537] width 422 height 45
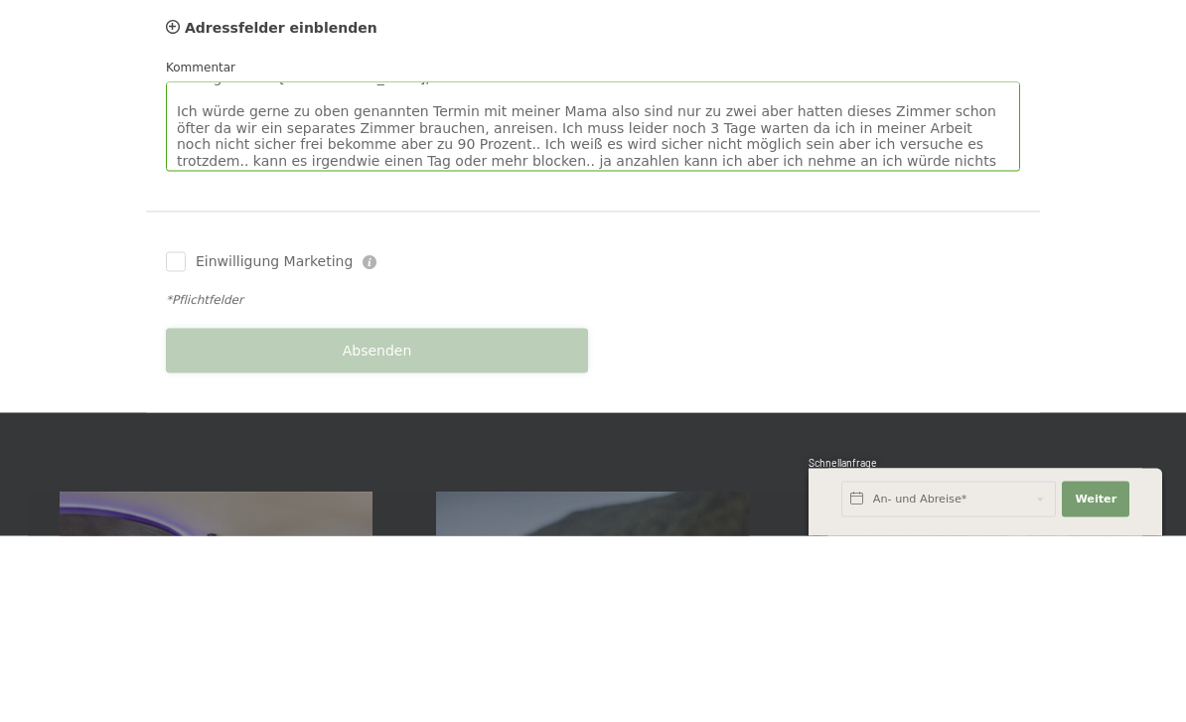
scroll to position [1495, 0]
